Goal: Check status: Check status

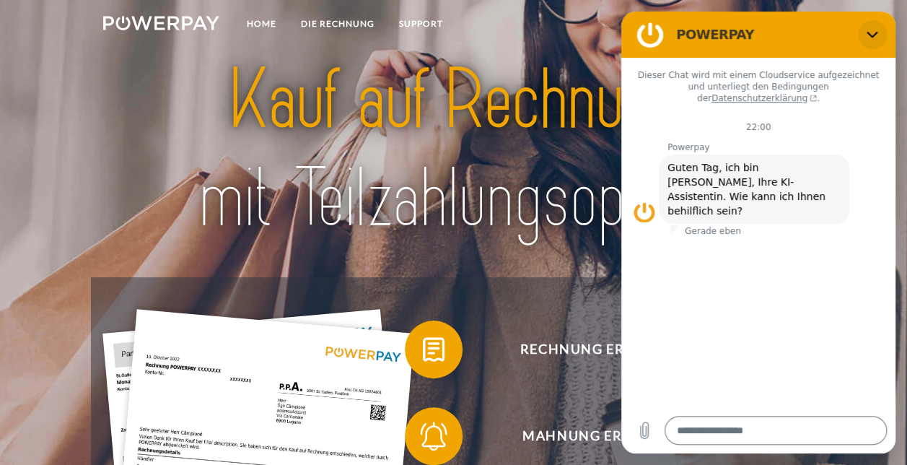
click at [868, 35] on icon "Schließen" at bounding box center [873, 35] width 12 height 12
type textarea "*"
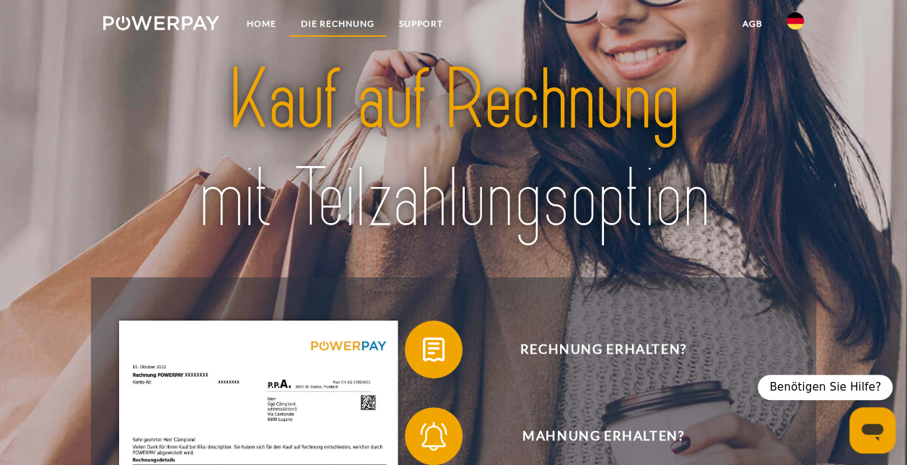
click at [334, 23] on link "DIE RECHNUNG" at bounding box center [338, 24] width 98 height 26
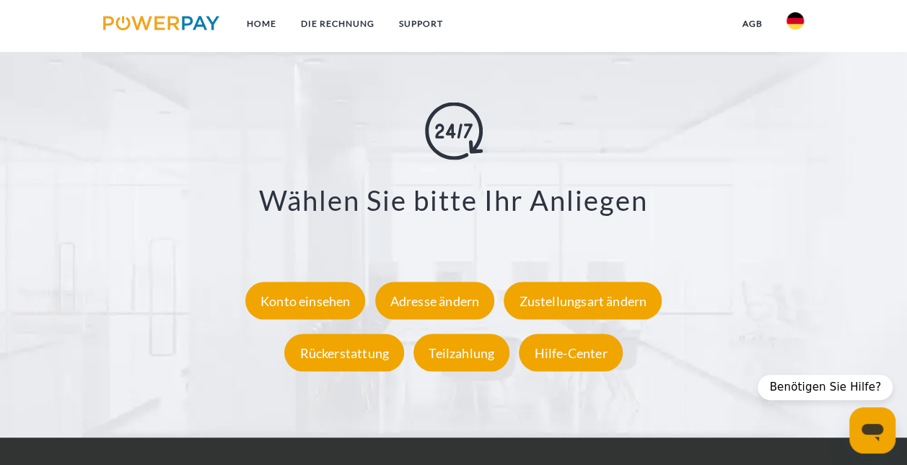
scroll to position [2398, 0]
click at [324, 310] on div "Konto einsehen" at bounding box center [305, 301] width 121 height 38
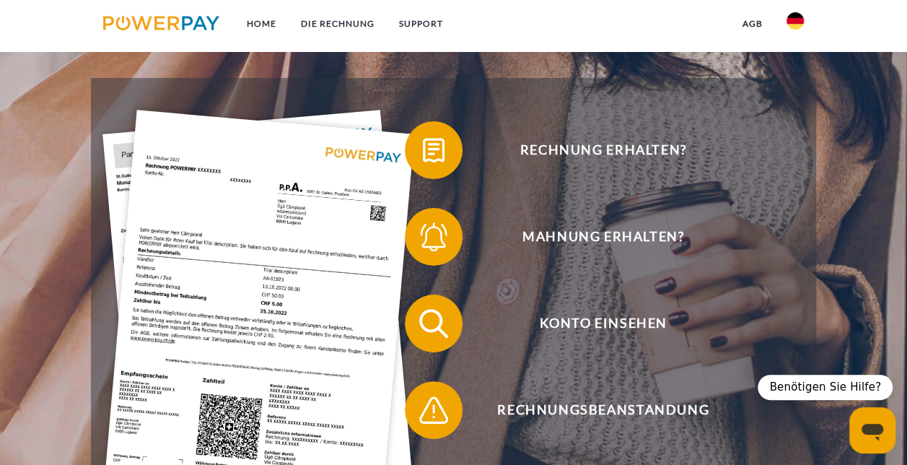
scroll to position [201, 0]
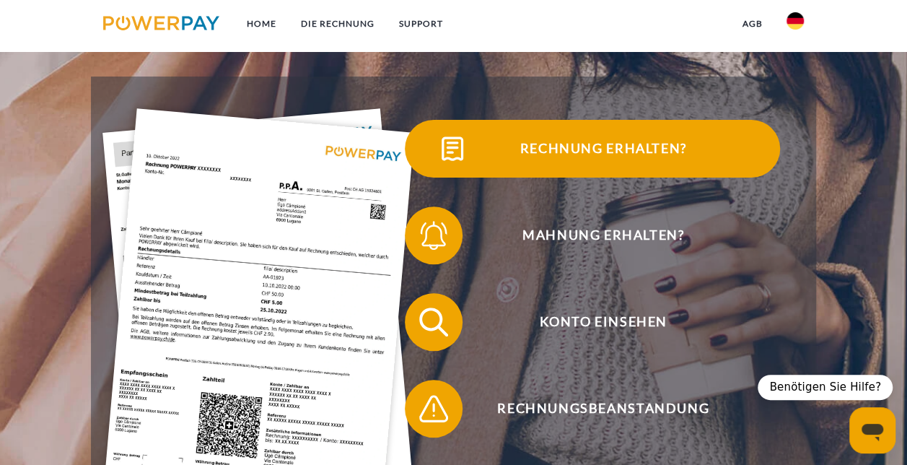
click at [578, 159] on span "Rechnung erhalten?" at bounding box center [604, 149] width 354 height 58
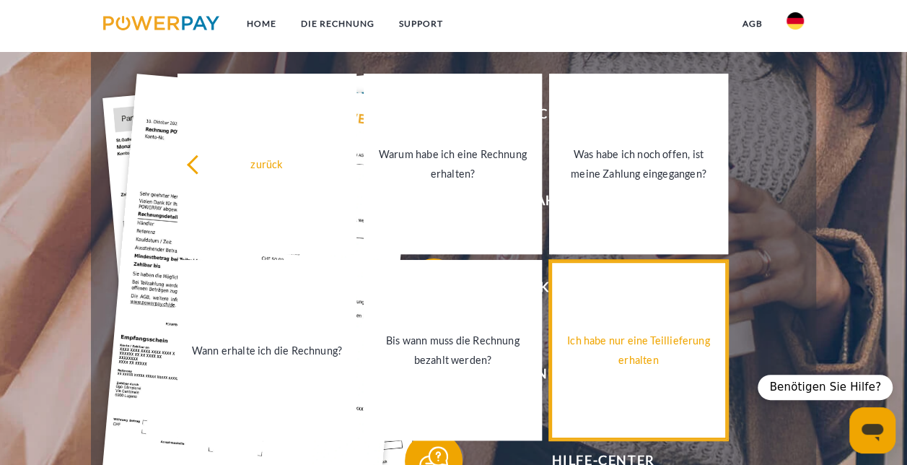
scroll to position [235, 0]
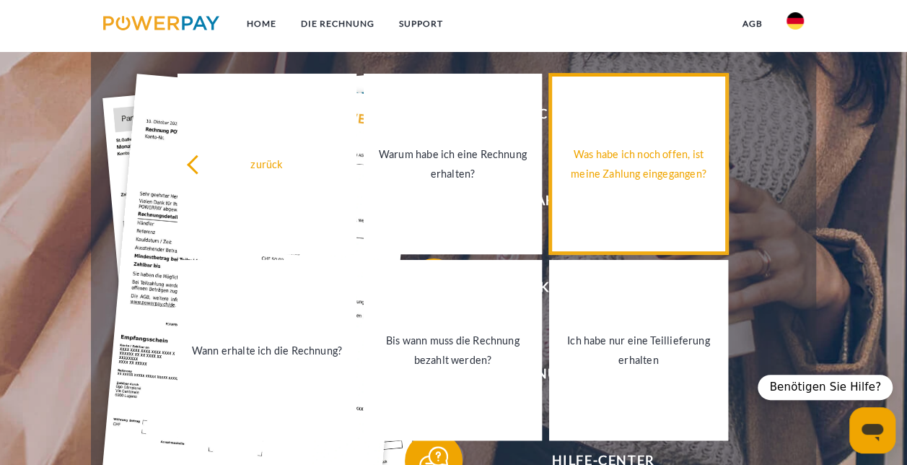
click at [615, 175] on div "Was habe ich noch offen, ist meine Zahlung eingegangen?" at bounding box center [639, 163] width 162 height 39
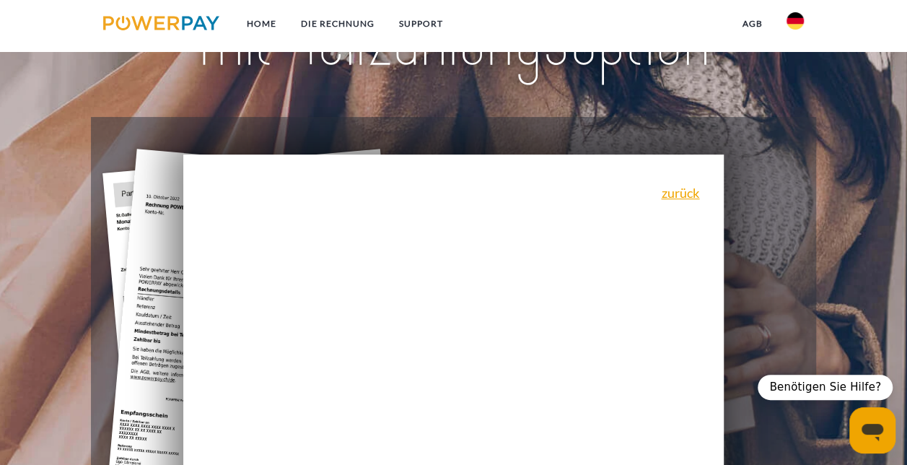
scroll to position [147, 0]
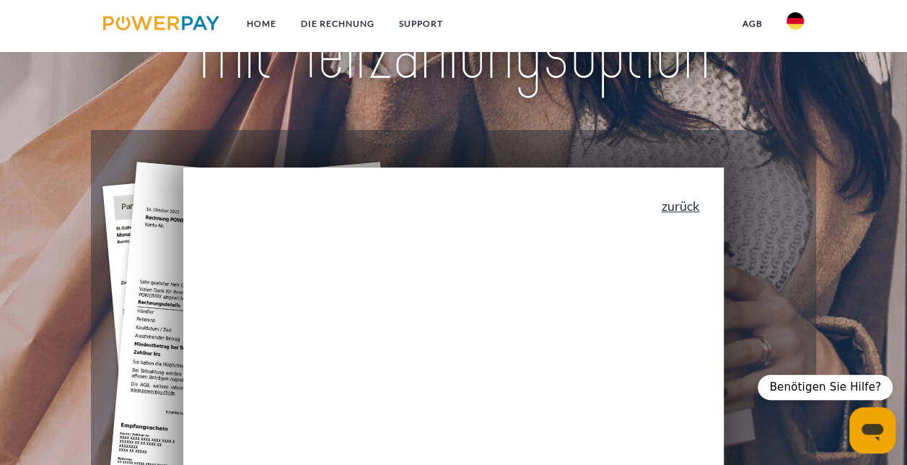
click at [681, 211] on link "zurück" at bounding box center [680, 205] width 38 height 13
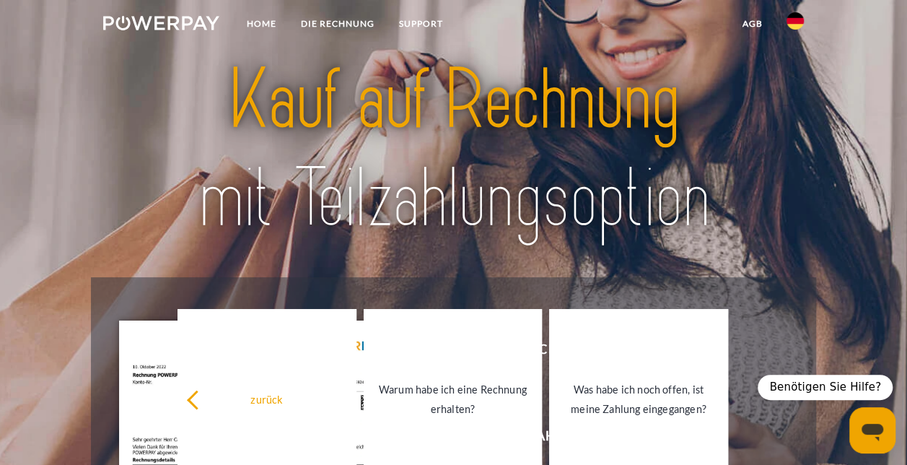
scroll to position [10, 0]
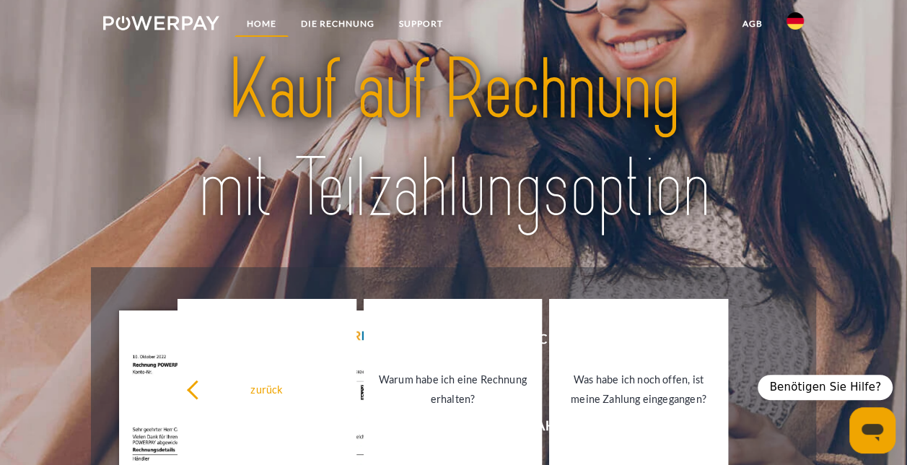
click at [263, 23] on link "Home" at bounding box center [262, 24] width 54 height 26
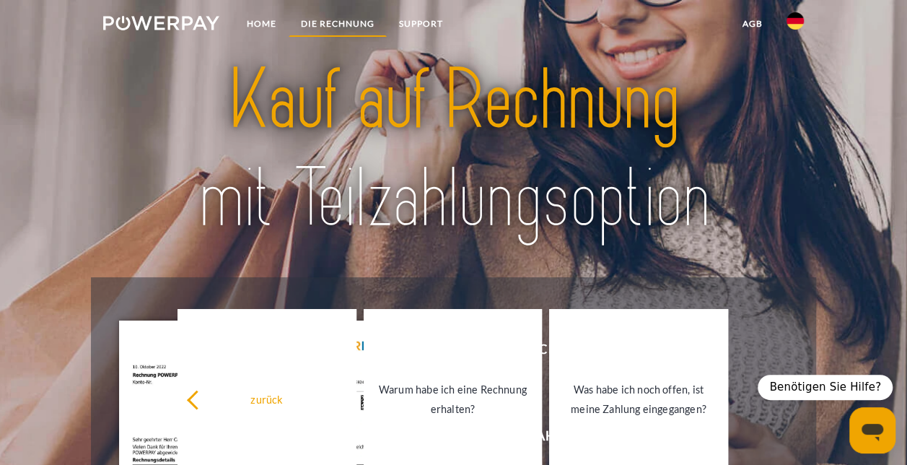
click at [334, 22] on link "DIE RECHNUNG" at bounding box center [338, 24] width 98 height 26
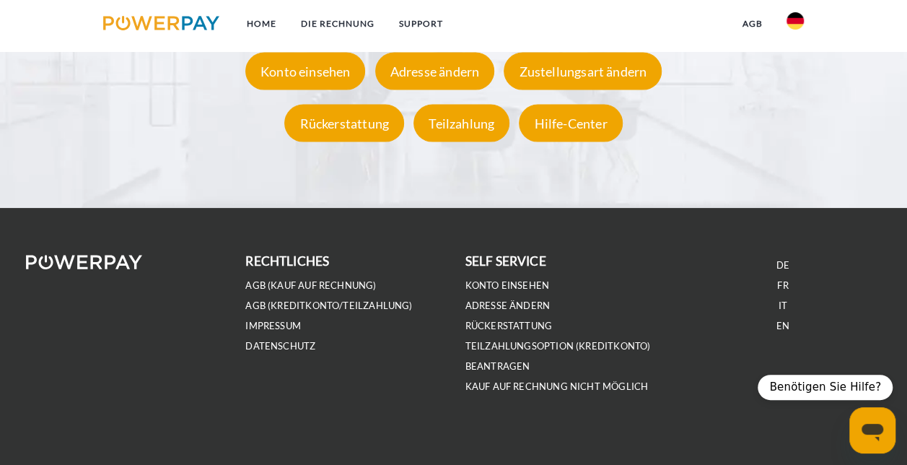
scroll to position [2627, 0]
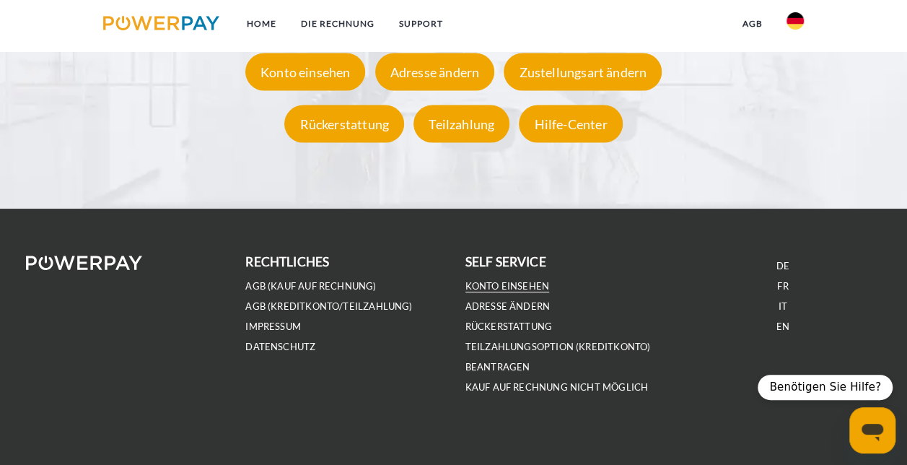
click at [497, 284] on link "Konto einsehen" at bounding box center [508, 286] width 84 height 12
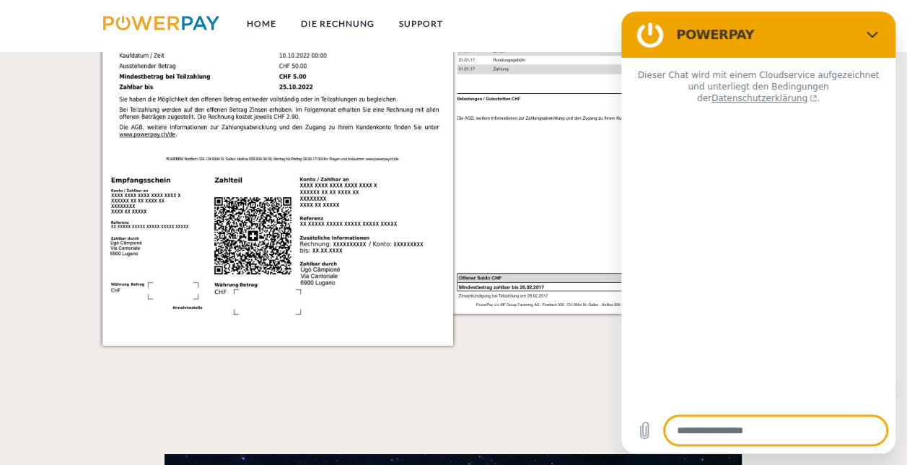
type textarea "*"
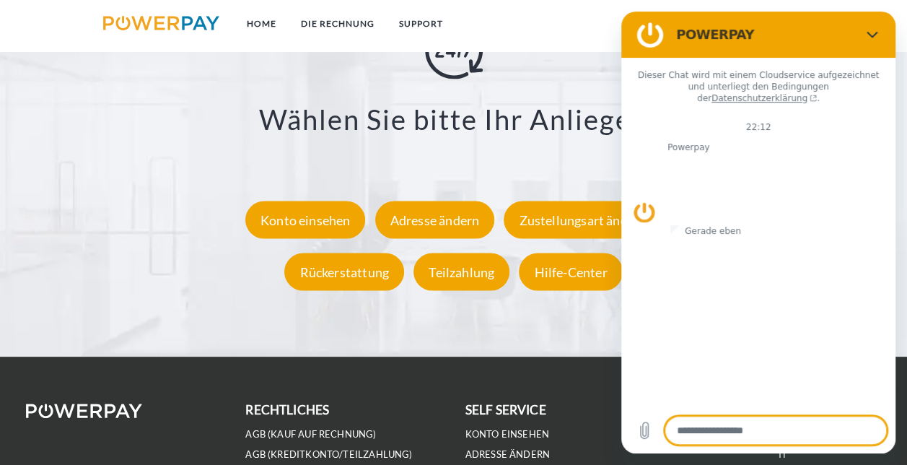
scroll to position [2480, 0]
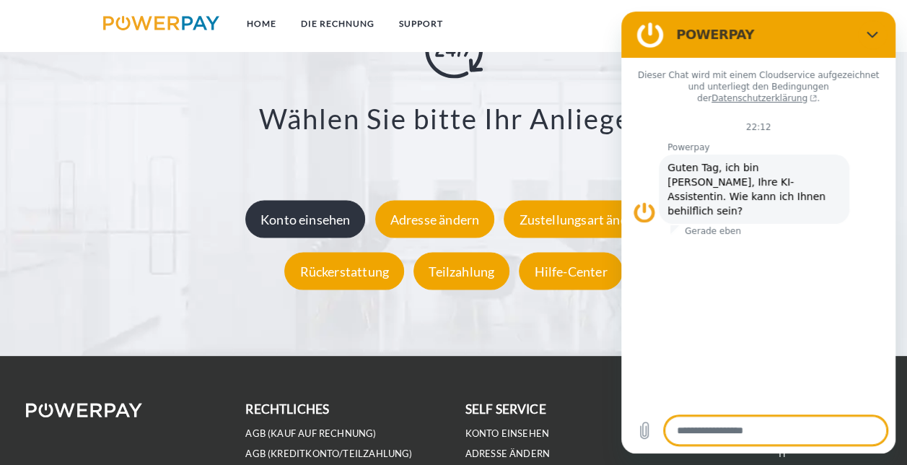
click at [268, 227] on div "Konto einsehen" at bounding box center [305, 220] width 121 height 38
